Goal: Task Accomplishment & Management: Manage account settings

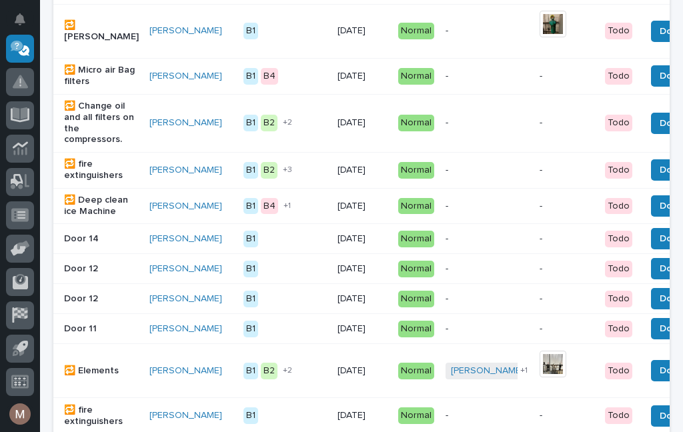
scroll to position [366, 0]
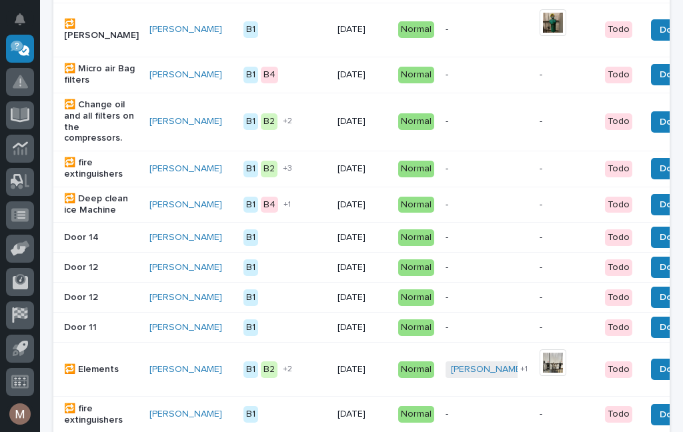
click at [660, 245] on span "Done" at bounding box center [672, 237] width 24 height 16
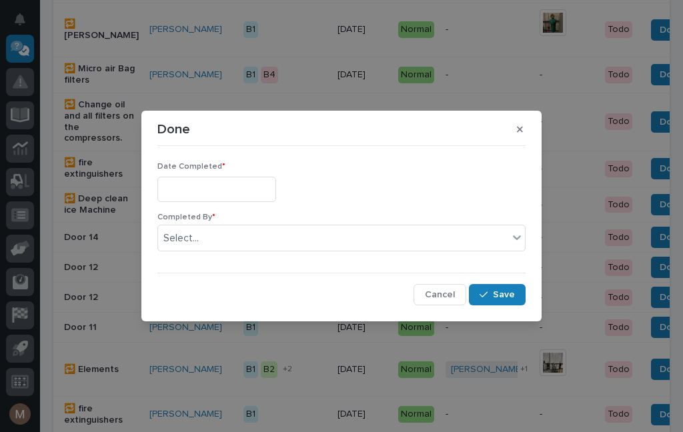
click at [215, 181] on input "text" at bounding box center [216, 189] width 119 height 25
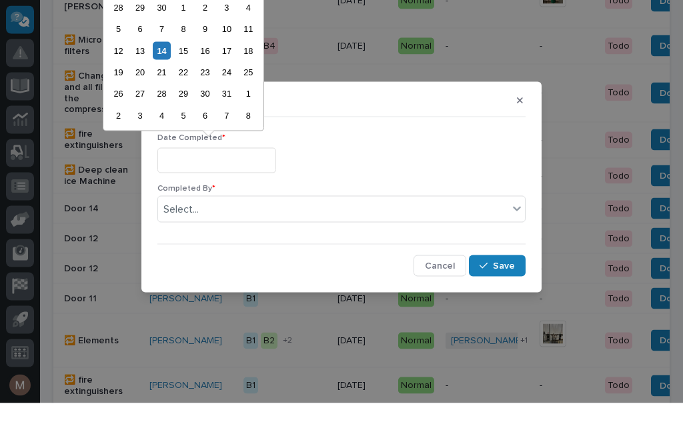
click at [169, 71] on div "14" at bounding box center [162, 80] width 18 height 18
type input "**********"
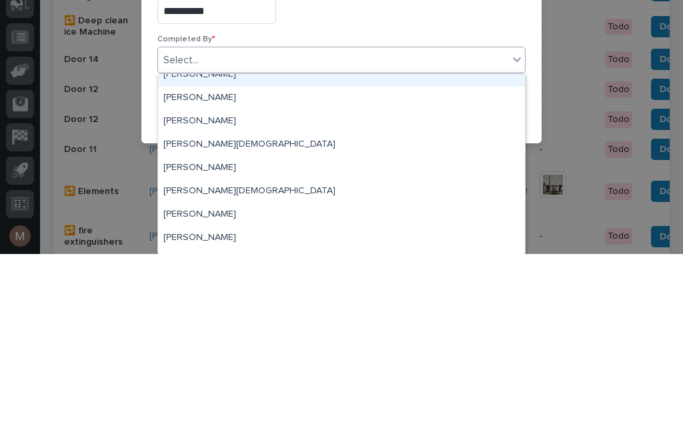
scroll to position [19, 0]
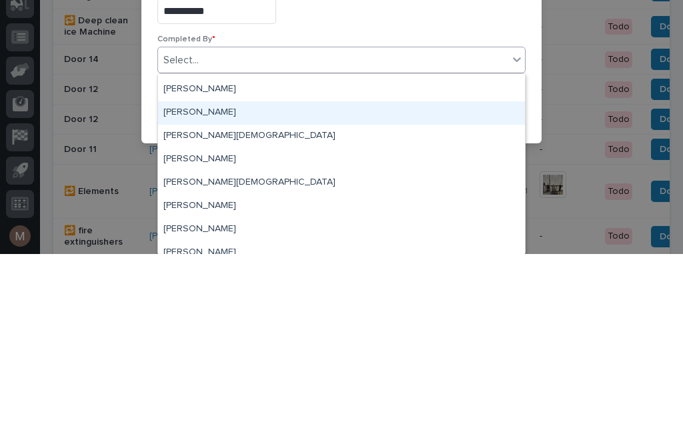
click at [216, 279] on div "[PERSON_NAME]" at bounding box center [341, 290] width 367 height 23
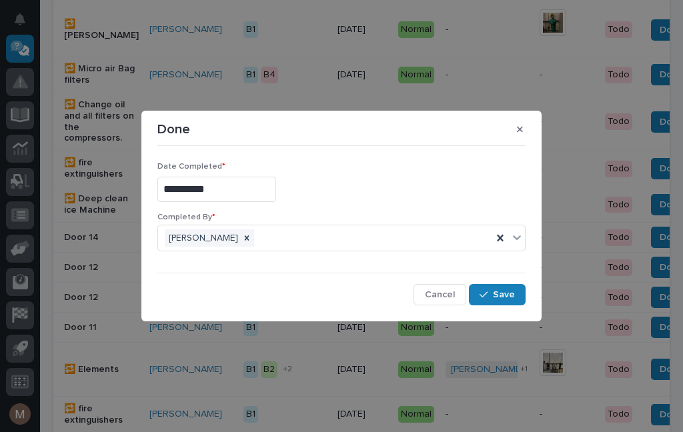
click at [495, 291] on span "Save" at bounding box center [504, 295] width 22 height 12
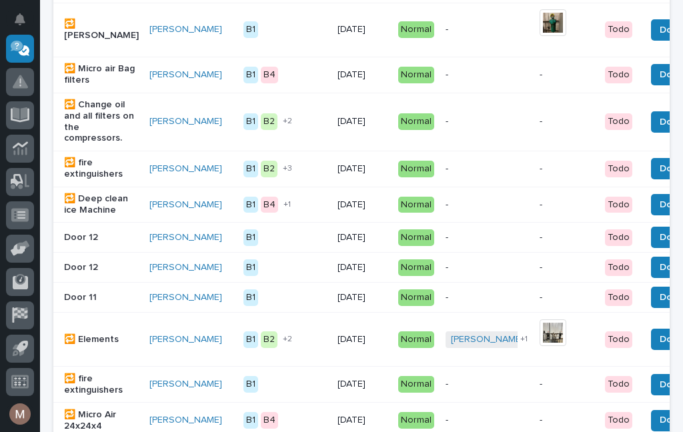
click at [660, 245] on span "Done" at bounding box center [672, 237] width 24 height 16
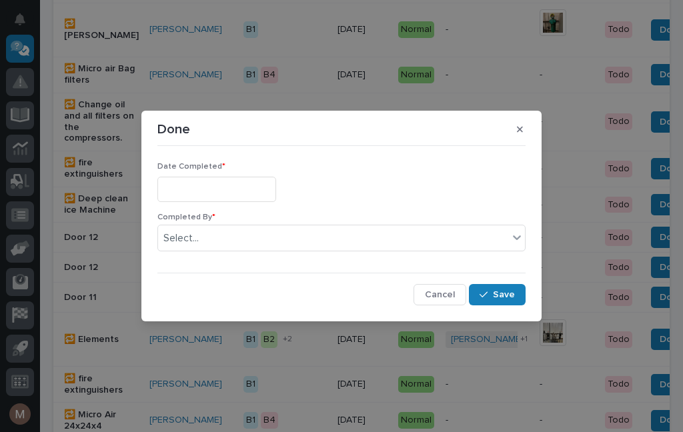
click at [211, 186] on input "text" at bounding box center [216, 189] width 119 height 25
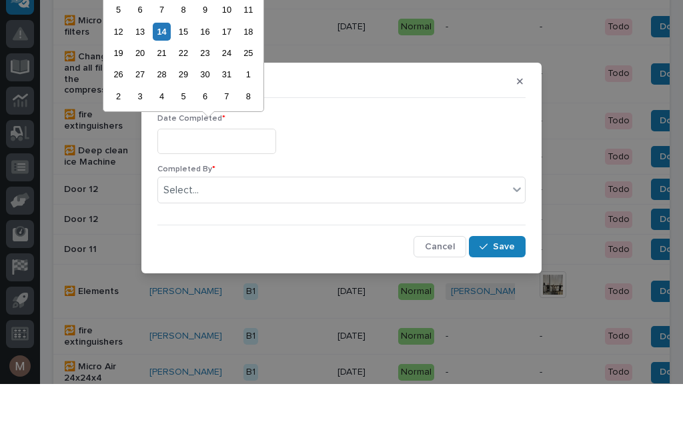
click at [169, 71] on div "14" at bounding box center [162, 80] width 18 height 18
type input "**********"
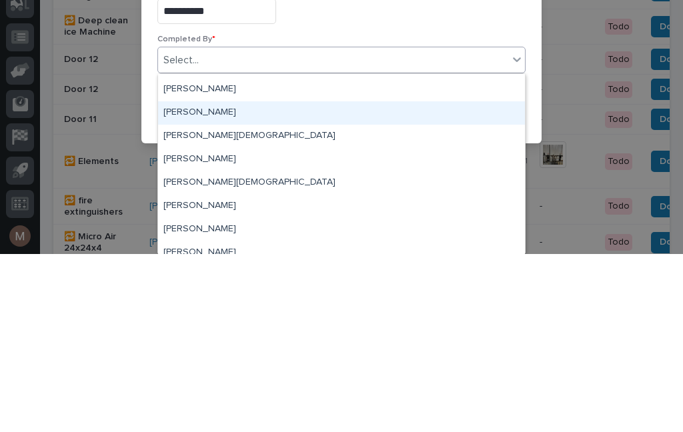
click at [195, 279] on div "[PERSON_NAME]" at bounding box center [341, 290] width 367 height 23
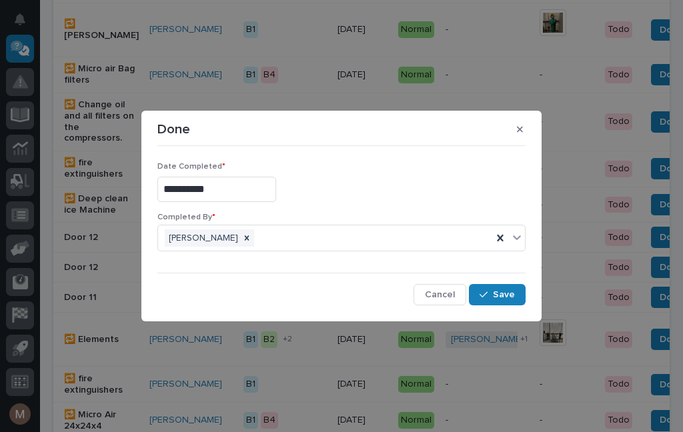
click at [501, 305] on button "Save" at bounding box center [497, 294] width 57 height 21
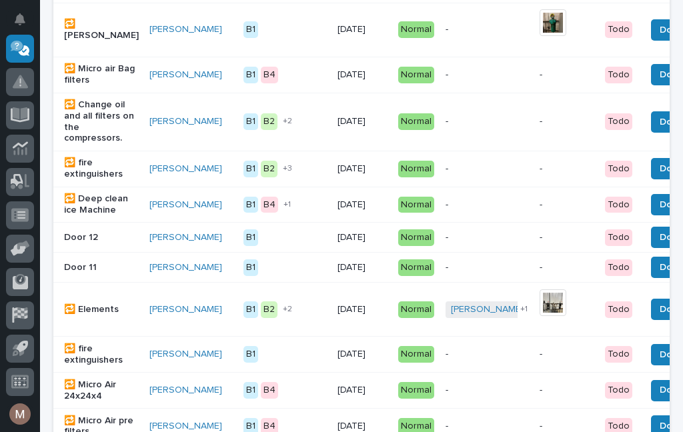
click at [660, 245] on span "Done" at bounding box center [672, 237] width 24 height 16
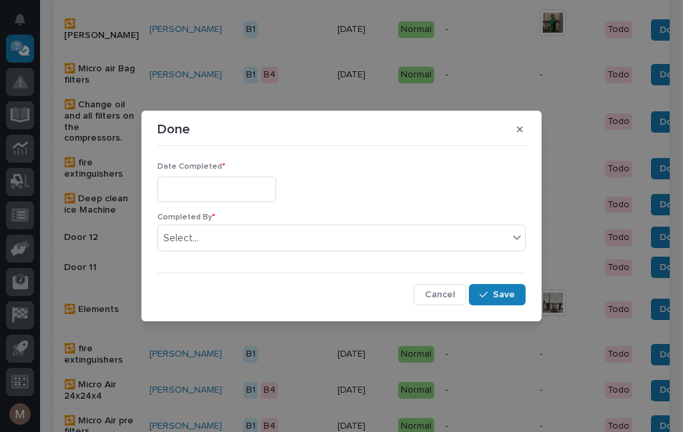
click at [209, 194] on input "text" at bounding box center [216, 189] width 119 height 25
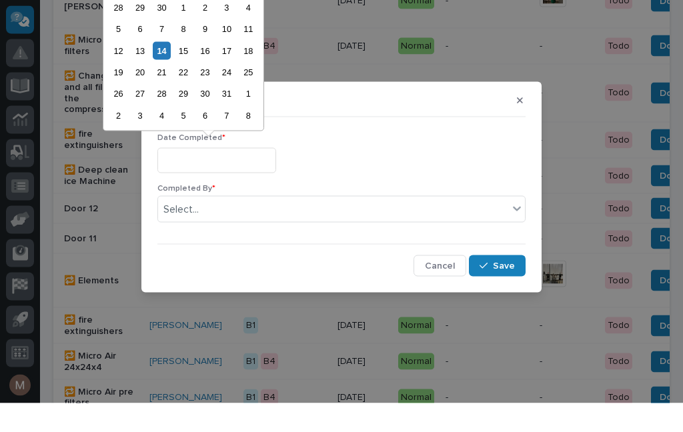
click at [167, 71] on div "14" at bounding box center [162, 80] width 18 height 18
type input "**********"
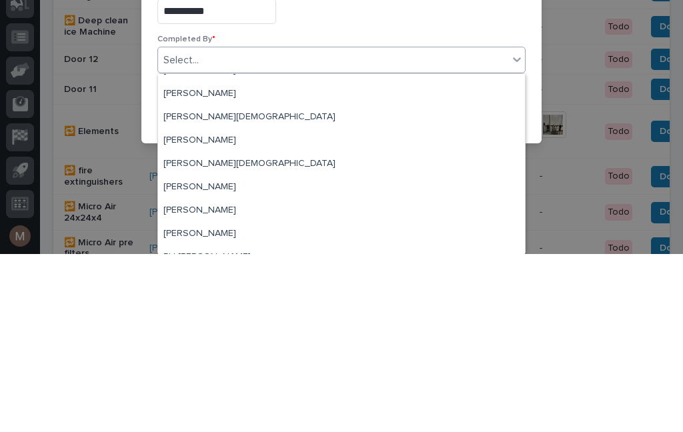
scroll to position [36, 0]
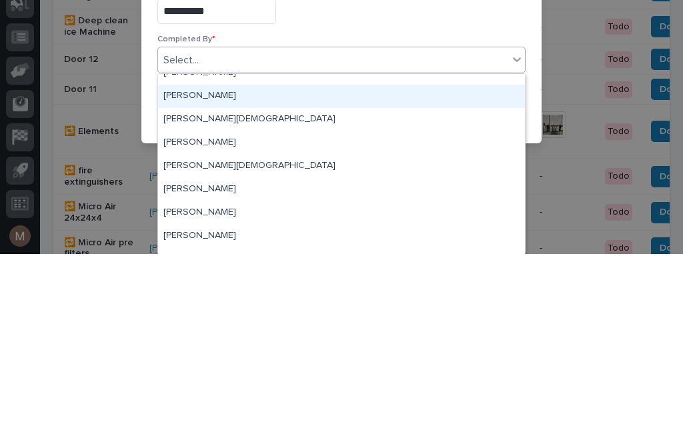
click at [210, 263] on div "[PERSON_NAME]" at bounding box center [341, 274] width 367 height 23
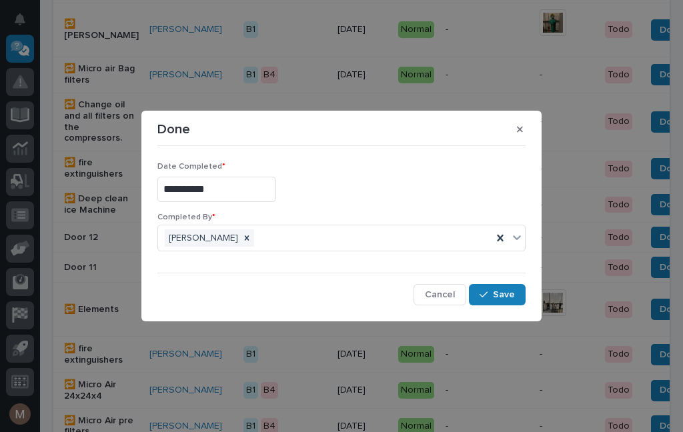
click at [509, 303] on button "Save" at bounding box center [497, 294] width 57 height 21
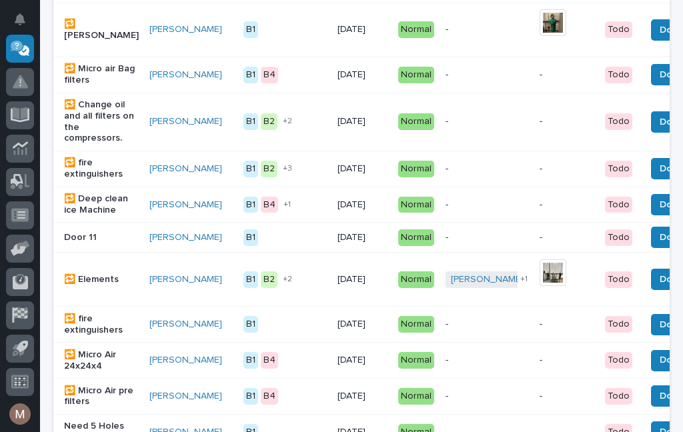
click at [94, 243] on p "Door 11" at bounding box center [101, 237] width 75 height 11
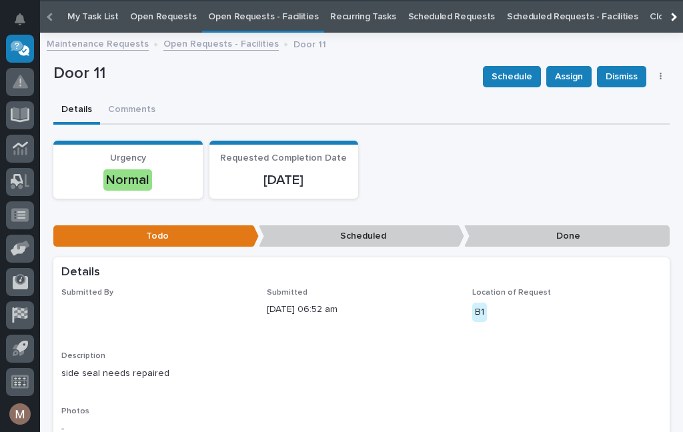
scroll to position [43, 0]
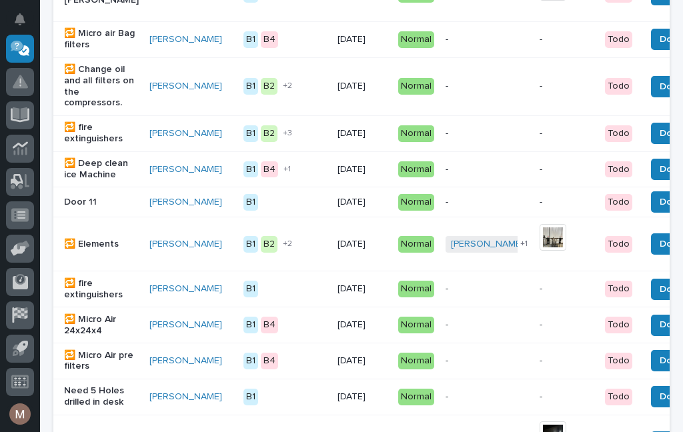
scroll to position [401, 0]
click at [651, 213] on button "Done" at bounding box center [671, 201] width 41 height 21
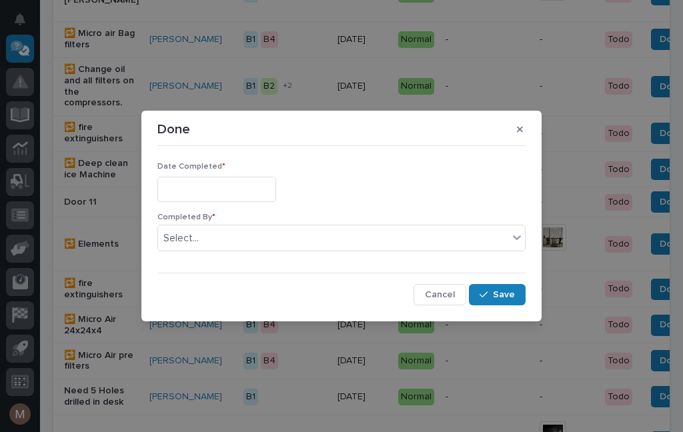
click at [207, 189] on input "text" at bounding box center [216, 189] width 119 height 25
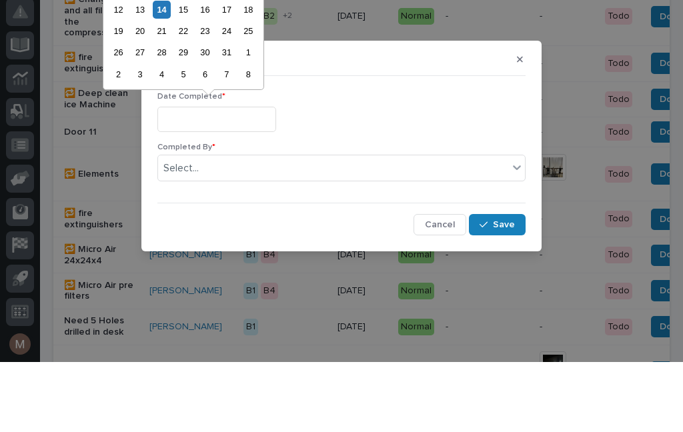
click at [168, 71] on div "14" at bounding box center [162, 80] width 18 height 18
type input "**********"
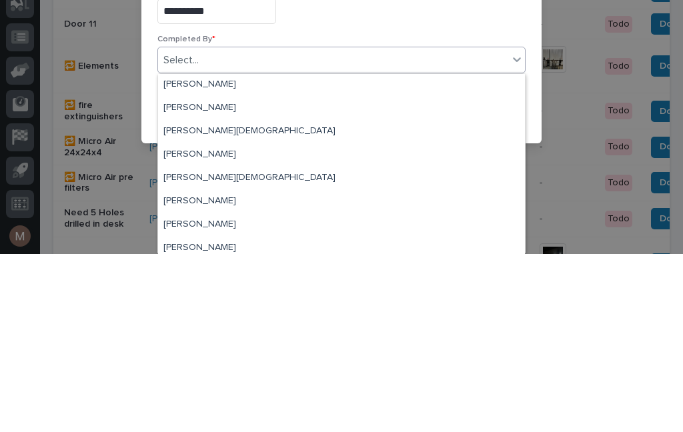
scroll to position [29, 0]
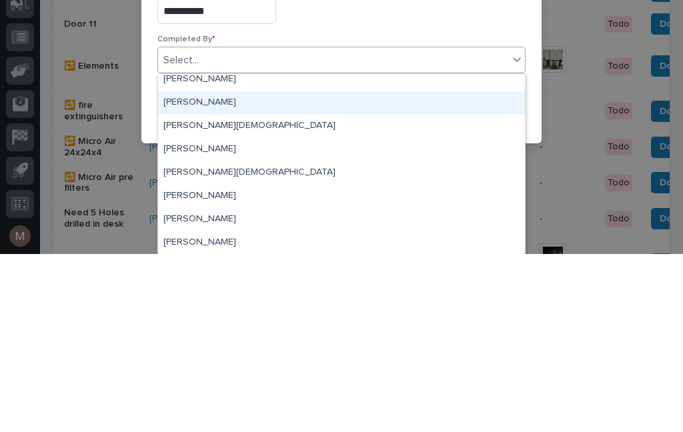
click at [197, 269] on div "[PERSON_NAME]" at bounding box center [341, 280] width 367 height 23
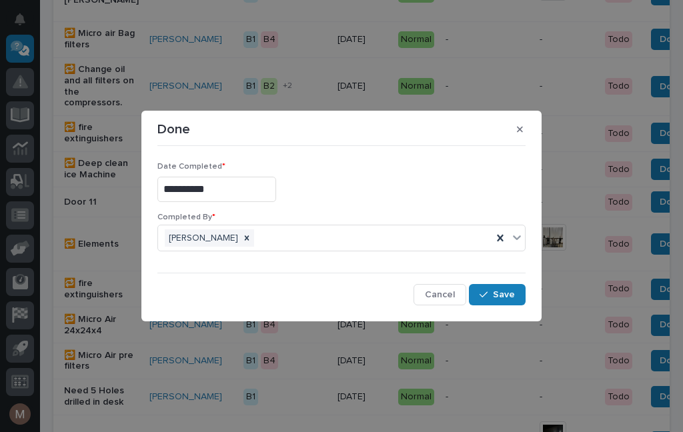
click at [517, 304] on button "Save" at bounding box center [497, 294] width 57 height 21
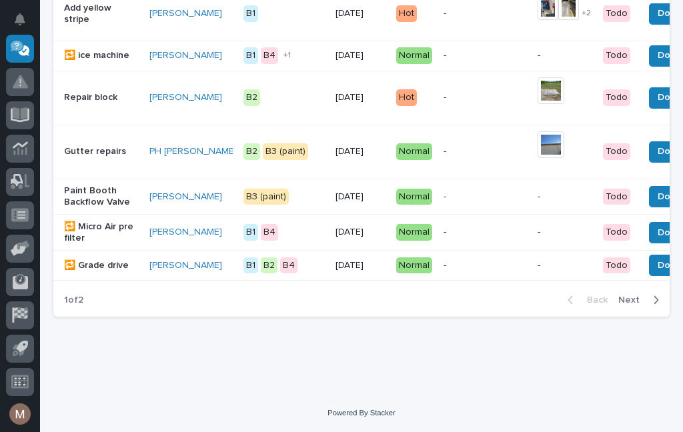
scroll to position [1306, 0]
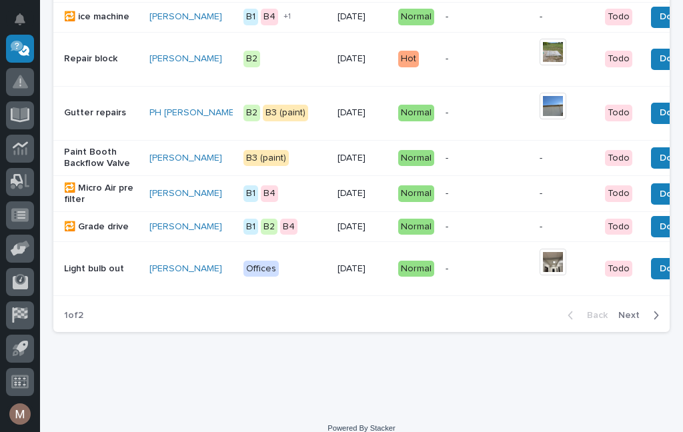
click at [641, 321] on span "Next" at bounding box center [632, 315] width 29 height 12
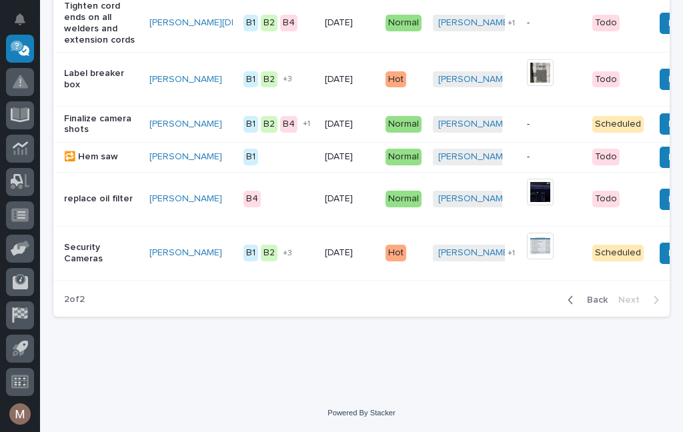
scroll to position [656, 0]
click at [589, 306] on span "Back" at bounding box center [593, 300] width 29 height 12
